Goal: Find specific page/section: Find specific page/section

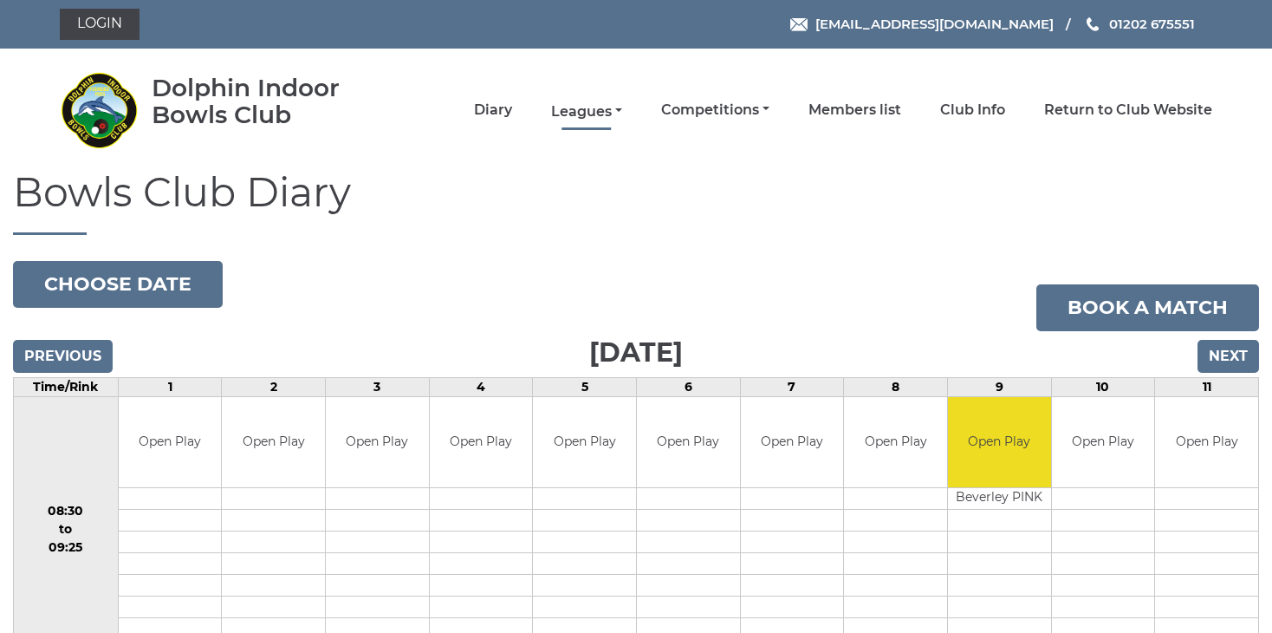
click at [594, 110] on link "Leagues" at bounding box center [586, 111] width 71 height 19
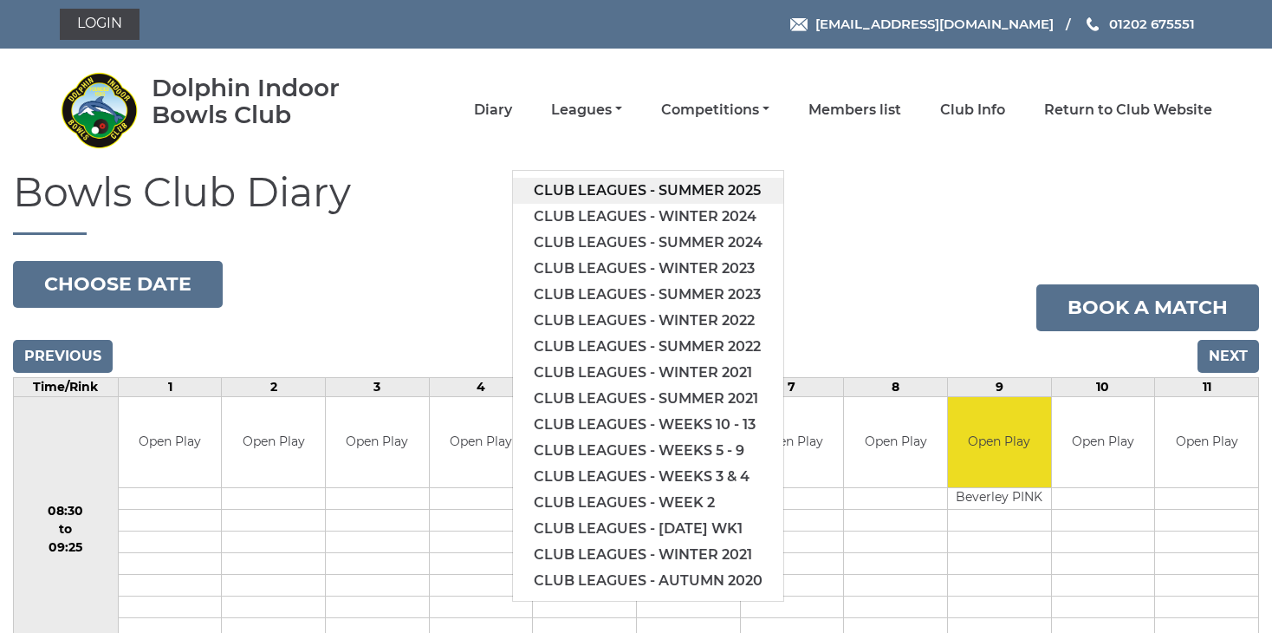
click at [651, 189] on link "Club leagues - Summer 2025" at bounding box center [648, 191] width 270 height 26
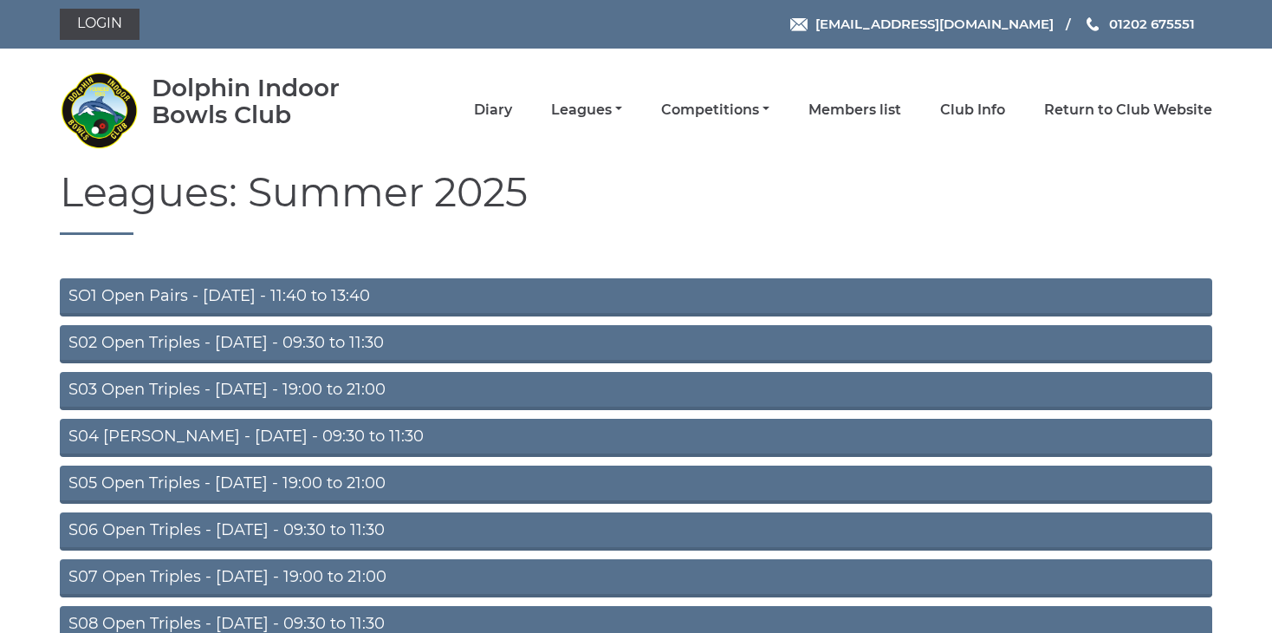
click at [341, 295] on link "SO1 Open Pairs - Monday - 11:40 to 13:40" at bounding box center [636, 297] width 1153 height 38
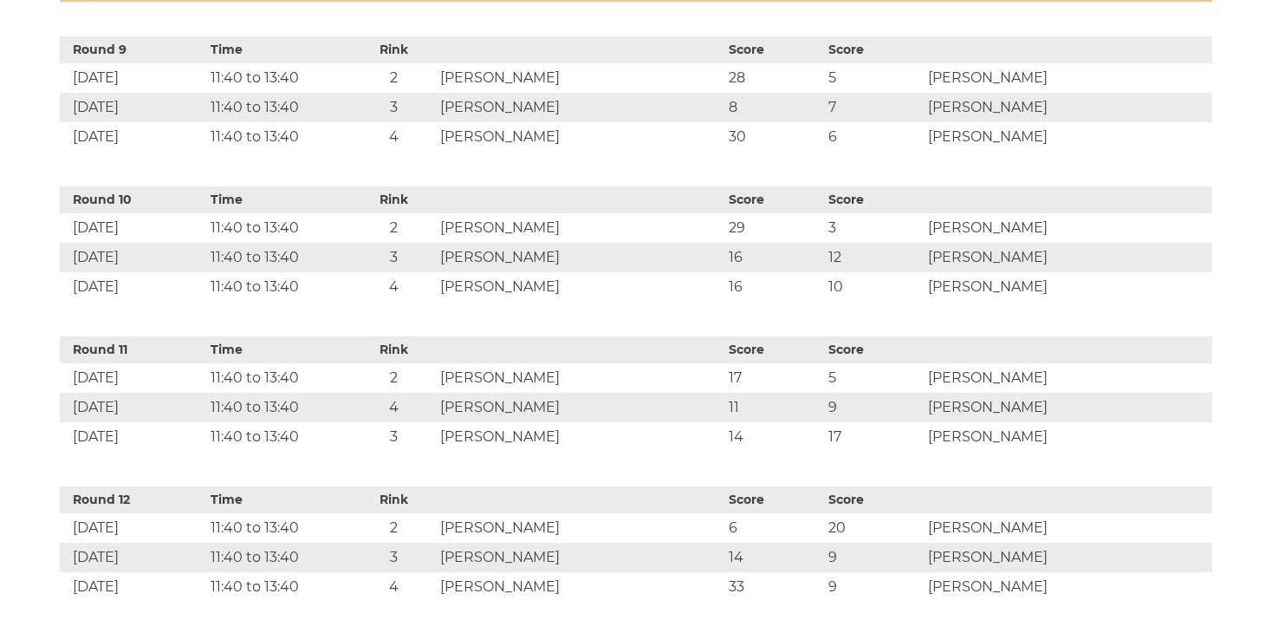
scroll to position [1828, 0]
